Goal: Task Accomplishment & Management: Use online tool/utility

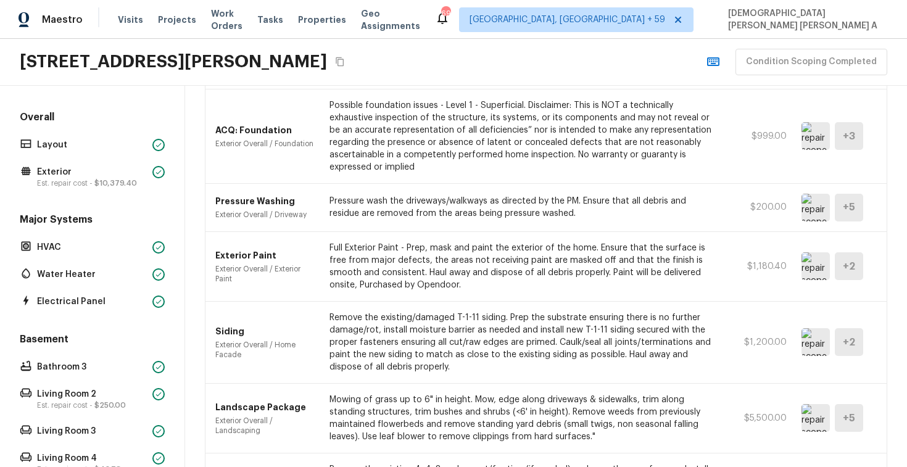
scroll to position [573, 0]
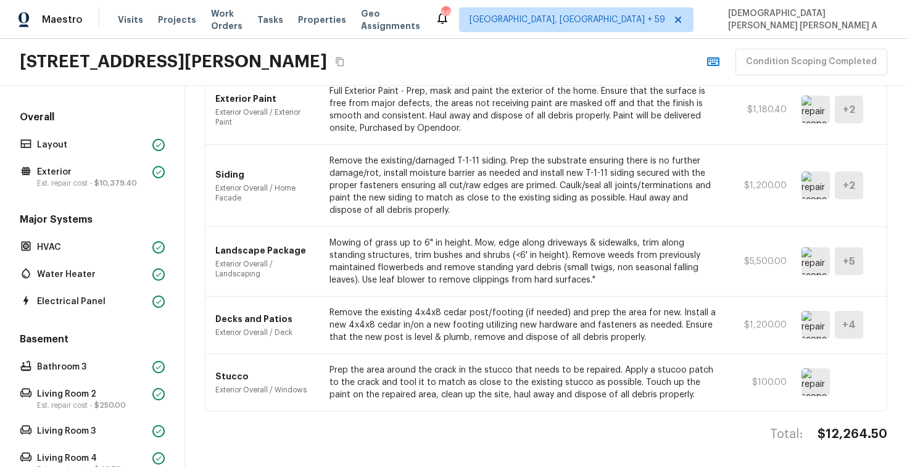
click at [812, 265] on img at bounding box center [816, 262] width 28 height 28
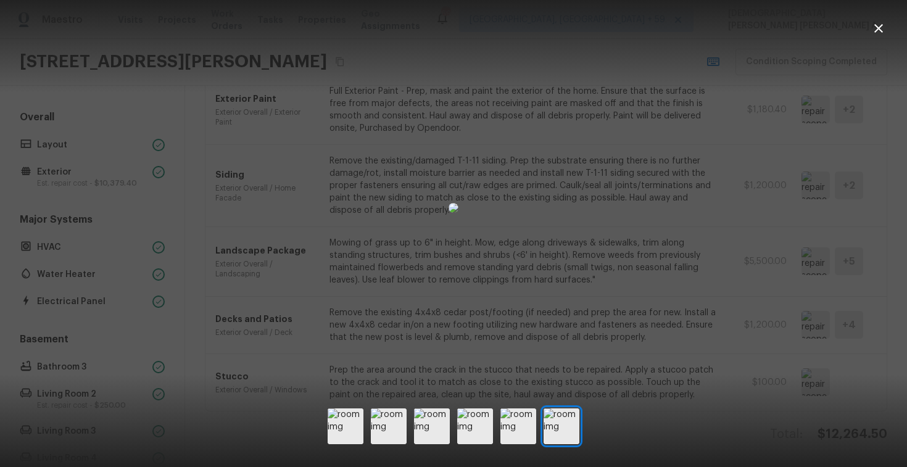
click at [764, 356] on div at bounding box center [453, 208] width 907 height 376
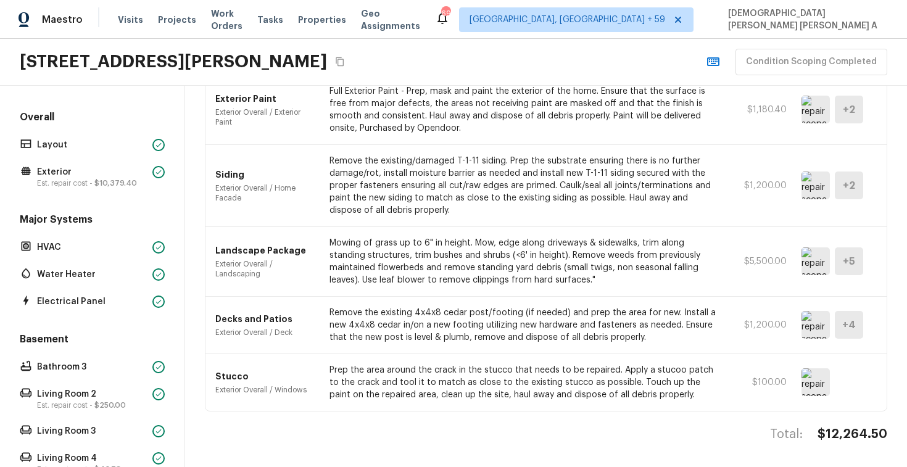
scroll to position [528, 0]
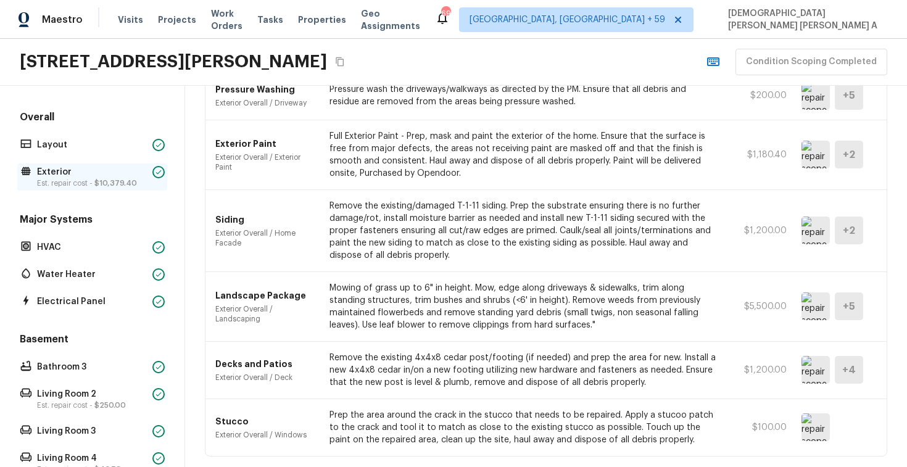
click at [75, 182] on p "Est. repair cost - $10,379.40" at bounding box center [92, 183] width 110 height 10
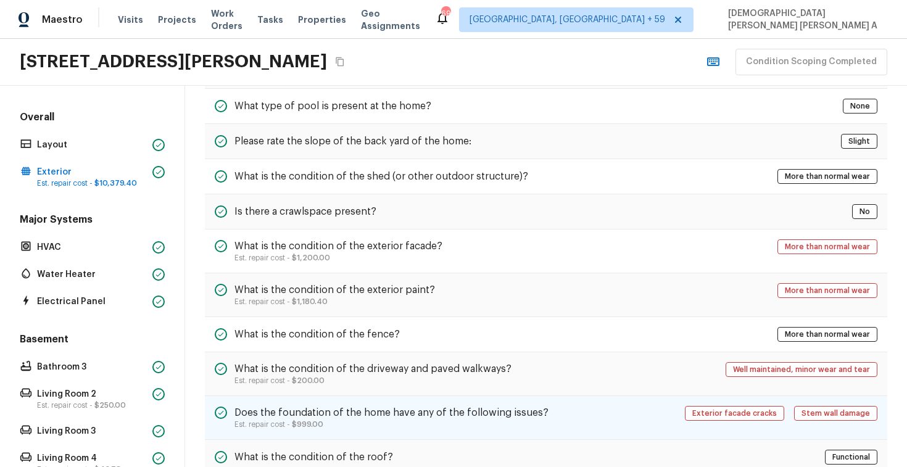
scroll to position [307, 0]
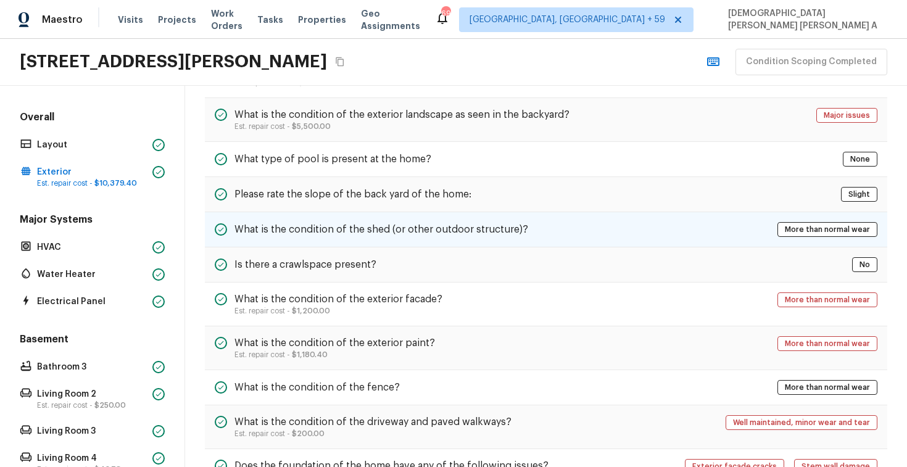
click at [442, 237] on div "What is the condition of the shed (or other outdoor structure)? More than norma…" at bounding box center [546, 229] width 683 height 35
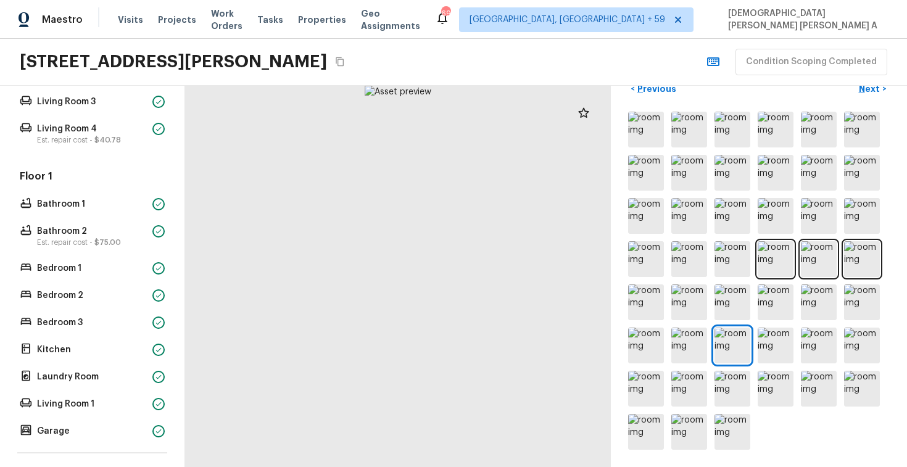
scroll to position [448, 0]
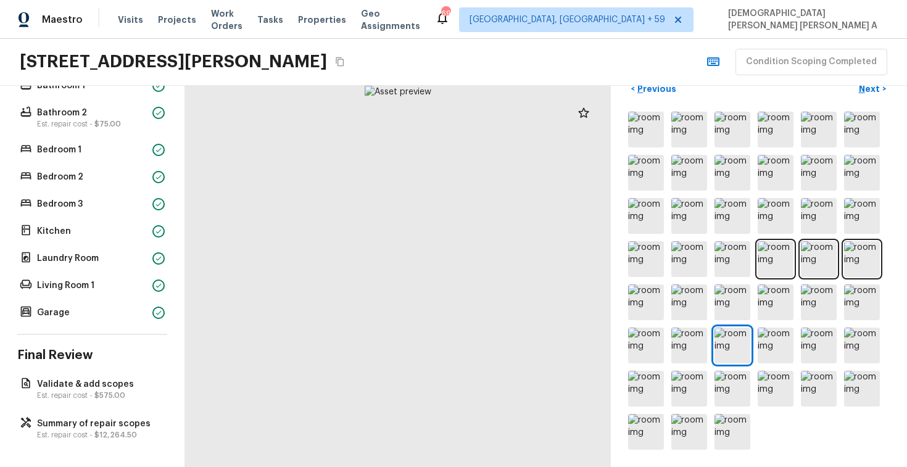
click at [89, 443] on div "Overall Layout Exterior Est. repair cost - $10,379.40 Major Systems HVAC Water …" at bounding box center [92, 276] width 185 height 381
click at [91, 430] on p "Est. repair cost - $12,264.50" at bounding box center [98, 435] width 123 height 10
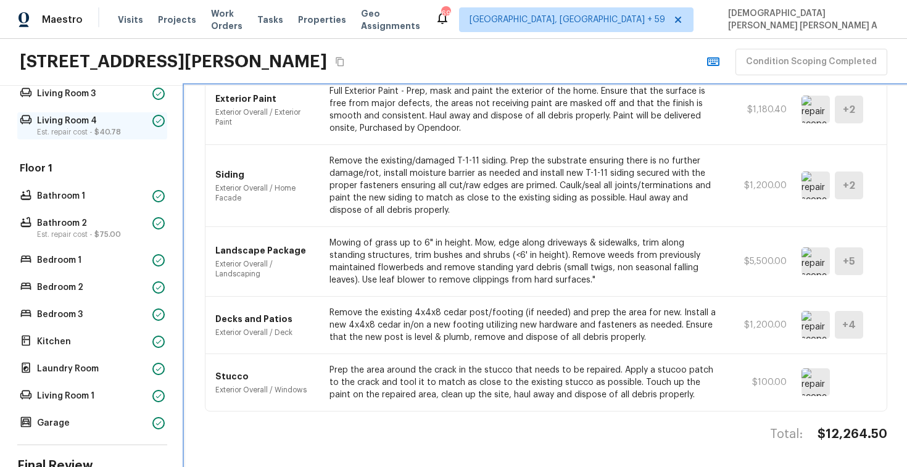
scroll to position [435, 0]
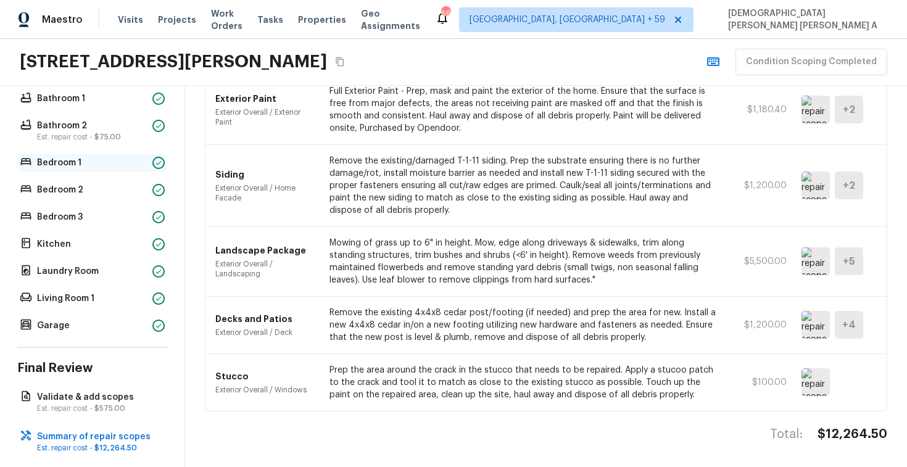
click at [86, 165] on p "Bedroom 1" at bounding box center [92, 163] width 110 height 12
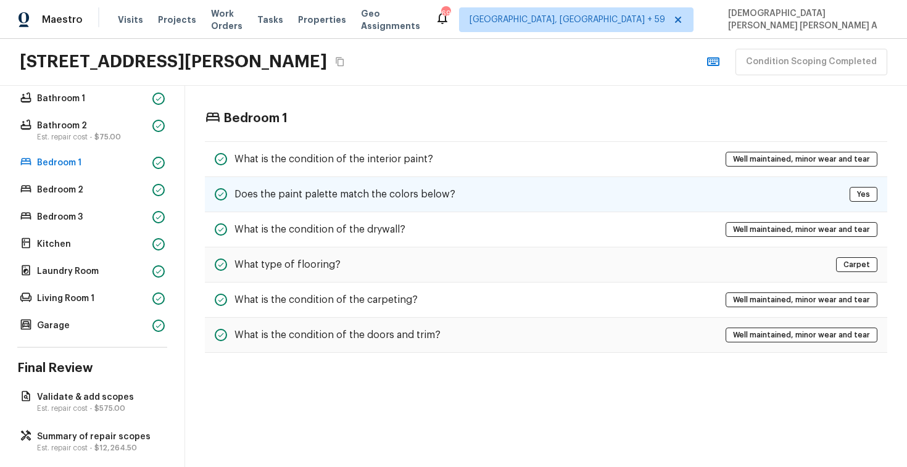
click at [289, 198] on h5 "Does the paint palette match the colors below?" at bounding box center [345, 195] width 221 height 14
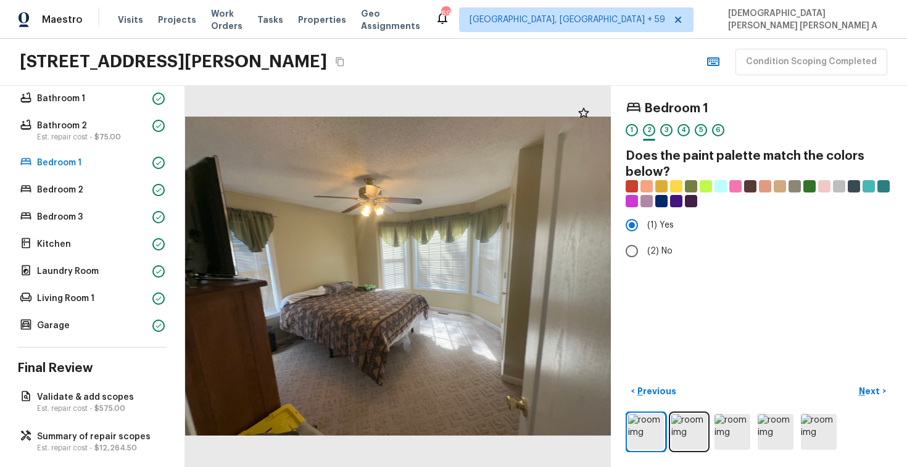
click at [67, 455] on div "Overall Layout Exterior Est. repair cost - $10,379.40 Major Systems HVAC Water …" at bounding box center [92, 276] width 185 height 381
click at [74, 443] on p "Est. repair cost - $12,264.50" at bounding box center [98, 448] width 123 height 10
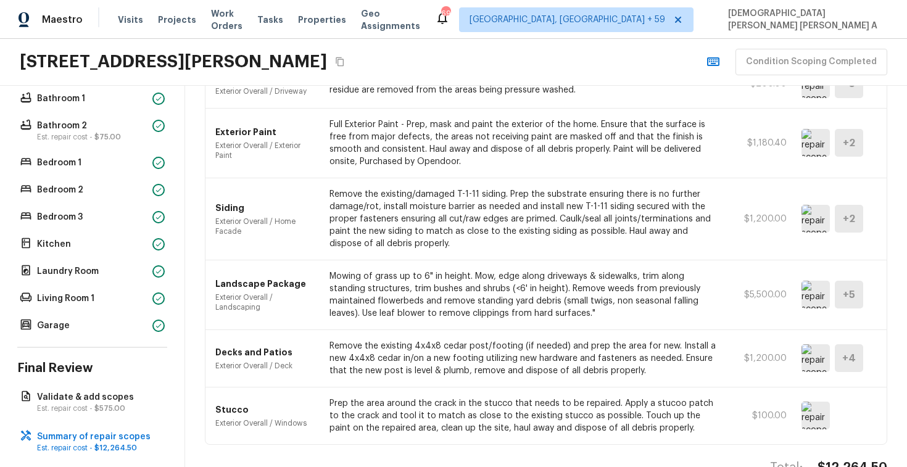
scroll to position [573, 0]
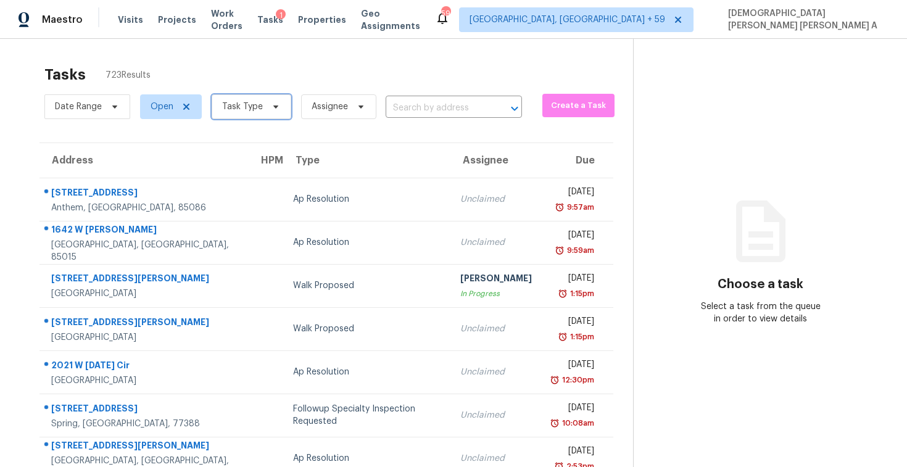
drag, startPoint x: 0, startPoint y: 0, endPoint x: 240, endPoint y: 103, distance: 261.3
click at [240, 103] on span "Task Type" at bounding box center [242, 107] width 41 height 12
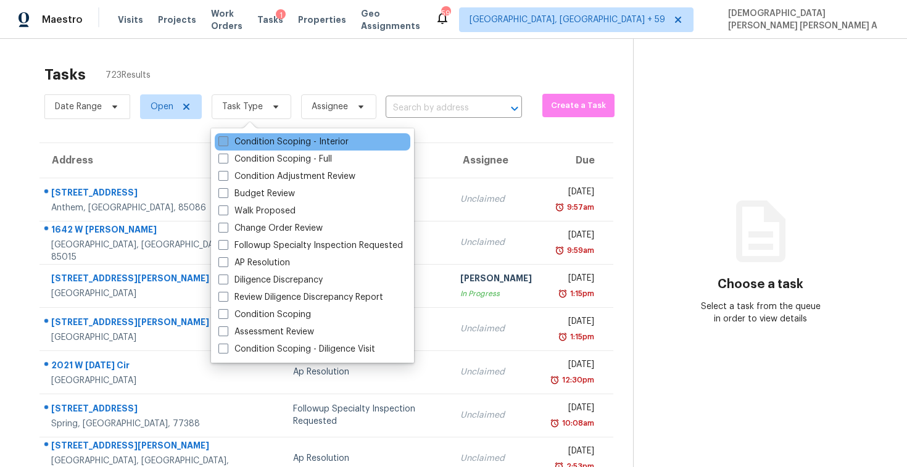
click at [235, 142] on label "Condition Scoping - Interior" at bounding box center [284, 142] width 130 height 12
click at [227, 142] on input "Condition Scoping - Interior" at bounding box center [223, 140] width 8 height 8
checkbox input "true"
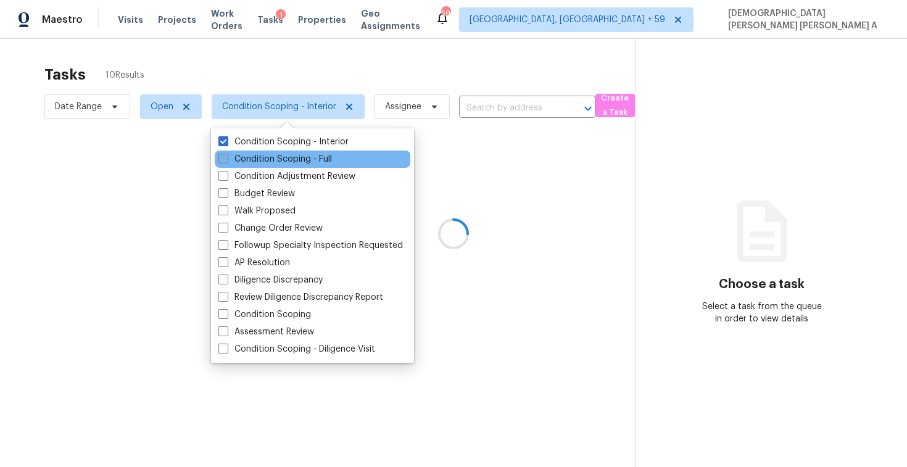
click at [234, 159] on label "Condition Scoping - Full" at bounding box center [276, 159] width 114 height 12
click at [227, 159] on input "Condition Scoping - Full" at bounding box center [223, 157] width 8 height 8
checkbox input "true"
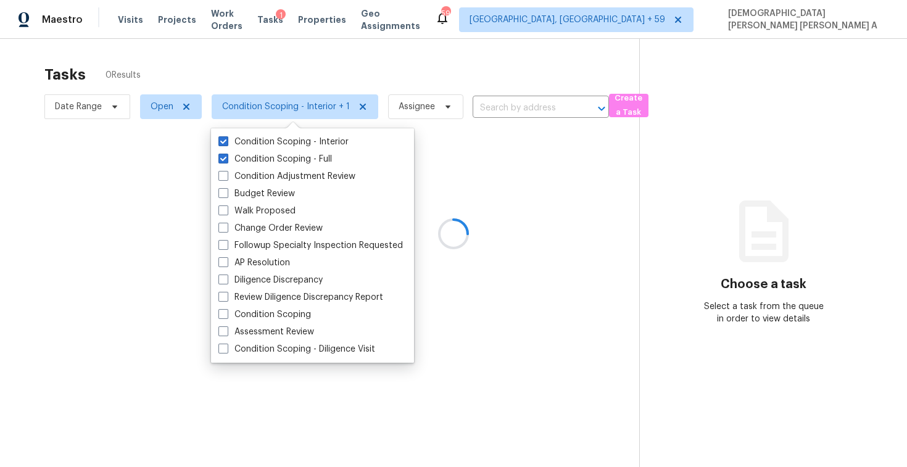
click at [256, 87] on div at bounding box center [453, 233] width 907 height 467
